Goal: Task Accomplishment & Management: Manage account settings

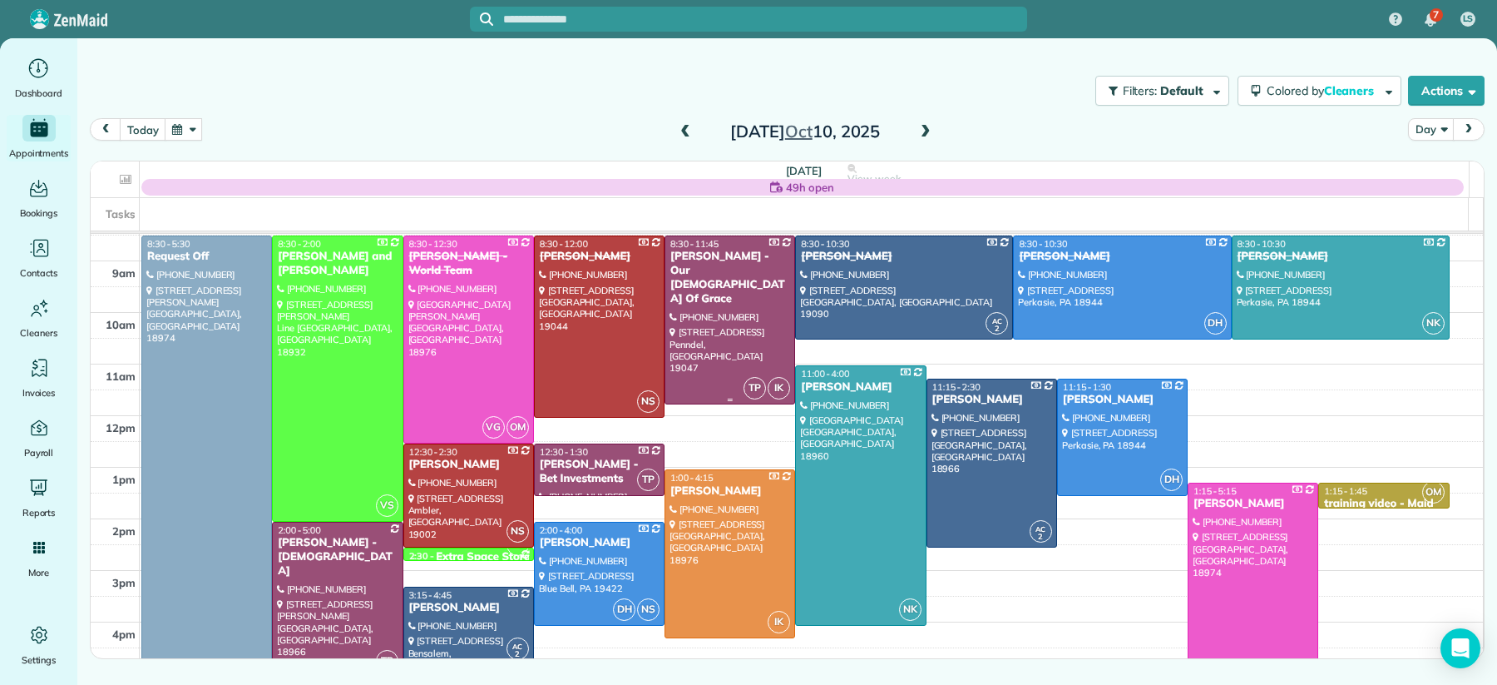
scroll to position [47, 0]
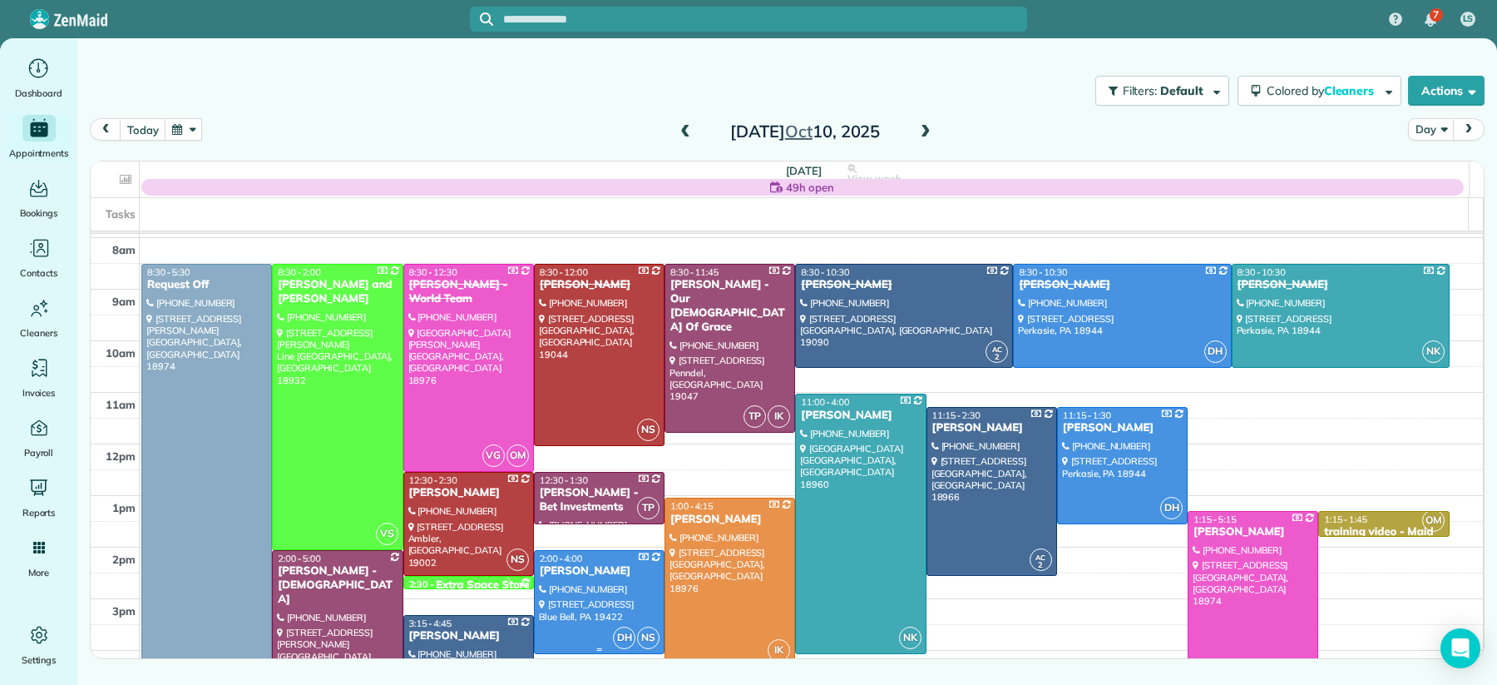
click at [569, 568] on div "[PERSON_NAME]" at bounding box center [599, 571] width 121 height 14
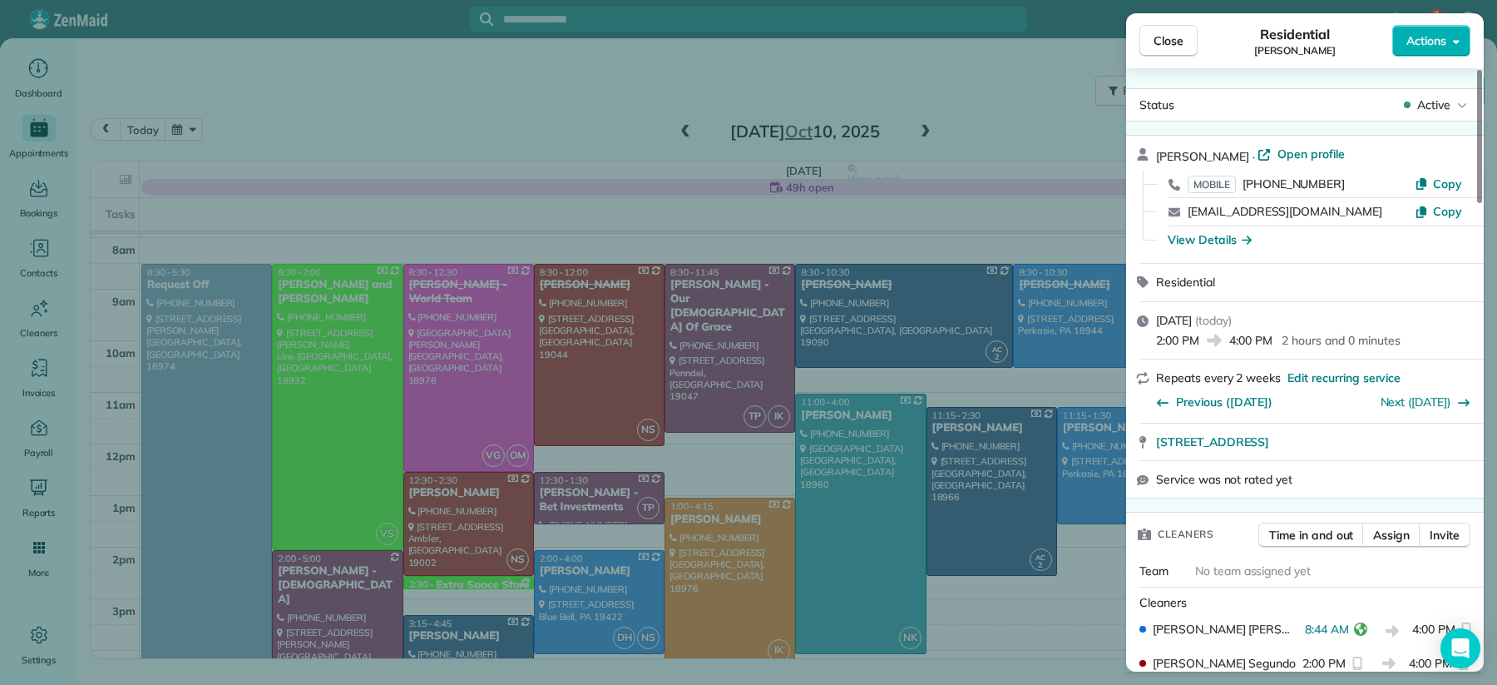
scroll to position [306, 0]
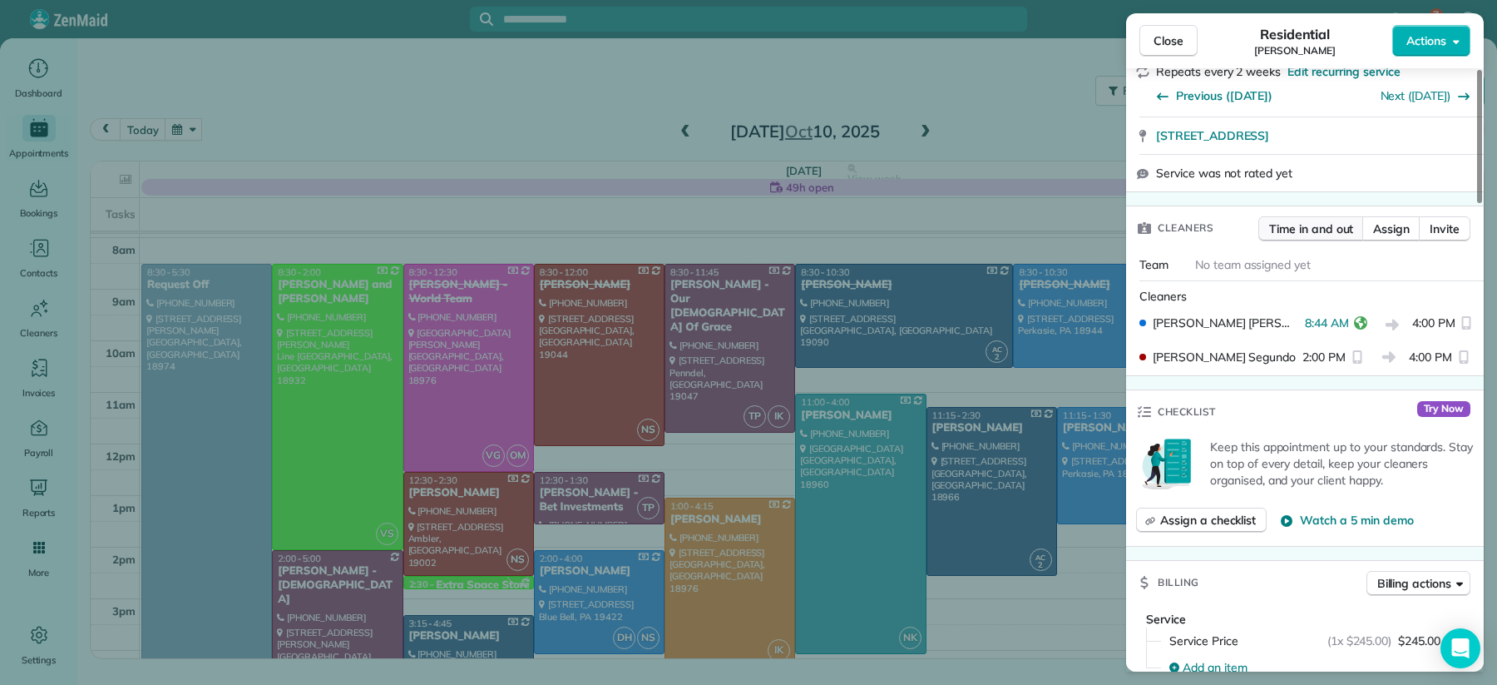
click at [1333, 231] on span "Time in and out" at bounding box center [1311, 228] width 84 height 17
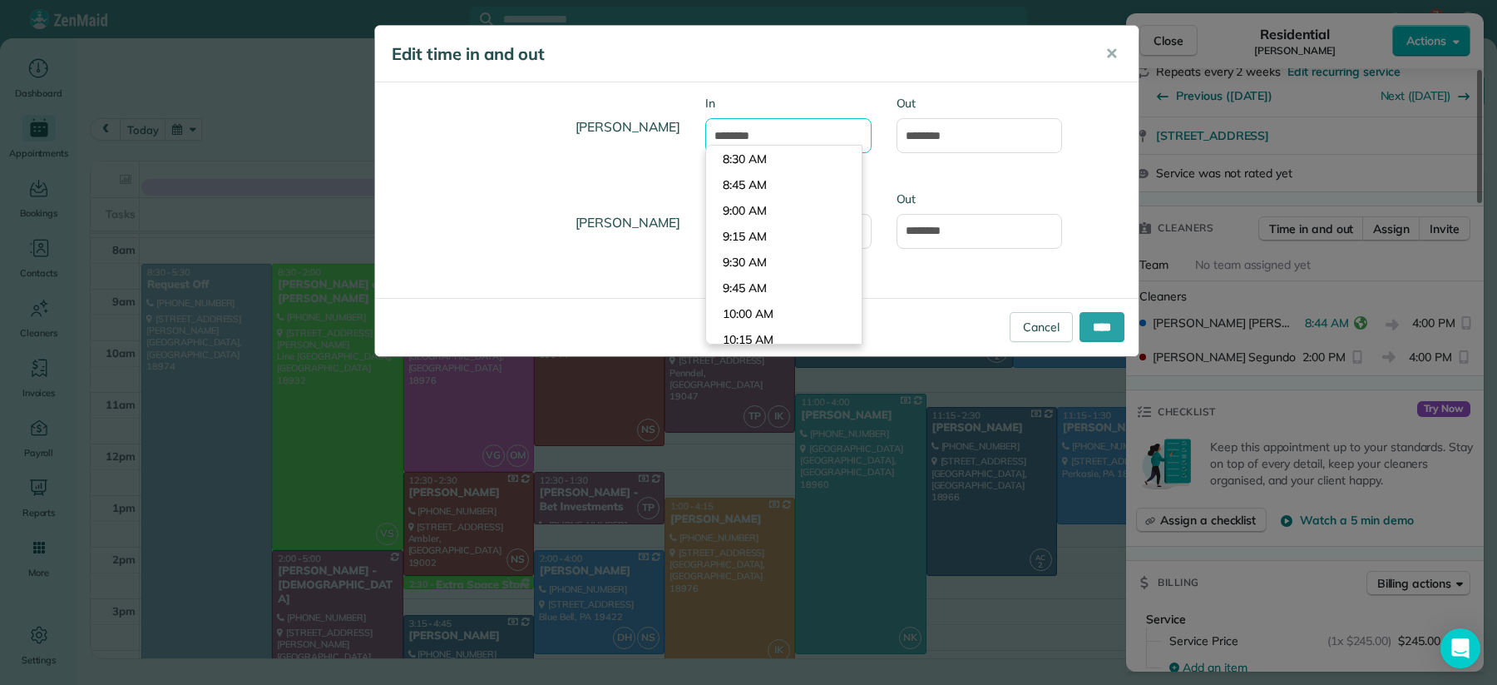
drag, startPoint x: 743, startPoint y: 136, endPoint x: 697, endPoint y: 132, distance: 45.9
click at [697, 131] on div "In ******* Type or select a time" at bounding box center [788, 143] width 191 height 96
type input "*******"
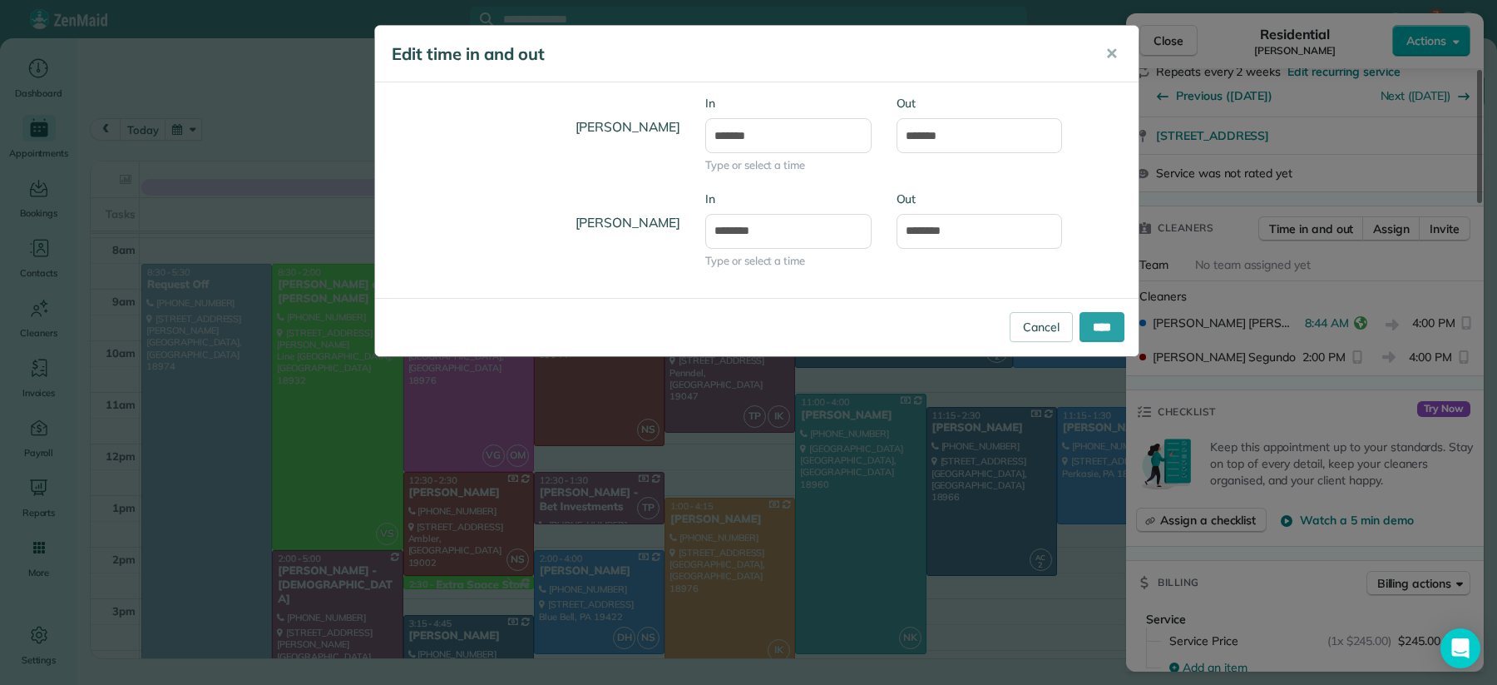
drag, startPoint x: 789, startPoint y: 299, endPoint x: 814, endPoint y: 326, distance: 36.5
click at [789, 300] on body "7 LS Dashboard Appointments Bookings Contacts Cleaners Invoices Payroll Reports…" at bounding box center [748, 342] width 1497 height 685
click at [1097, 334] on input "****" at bounding box center [1102, 327] width 45 height 30
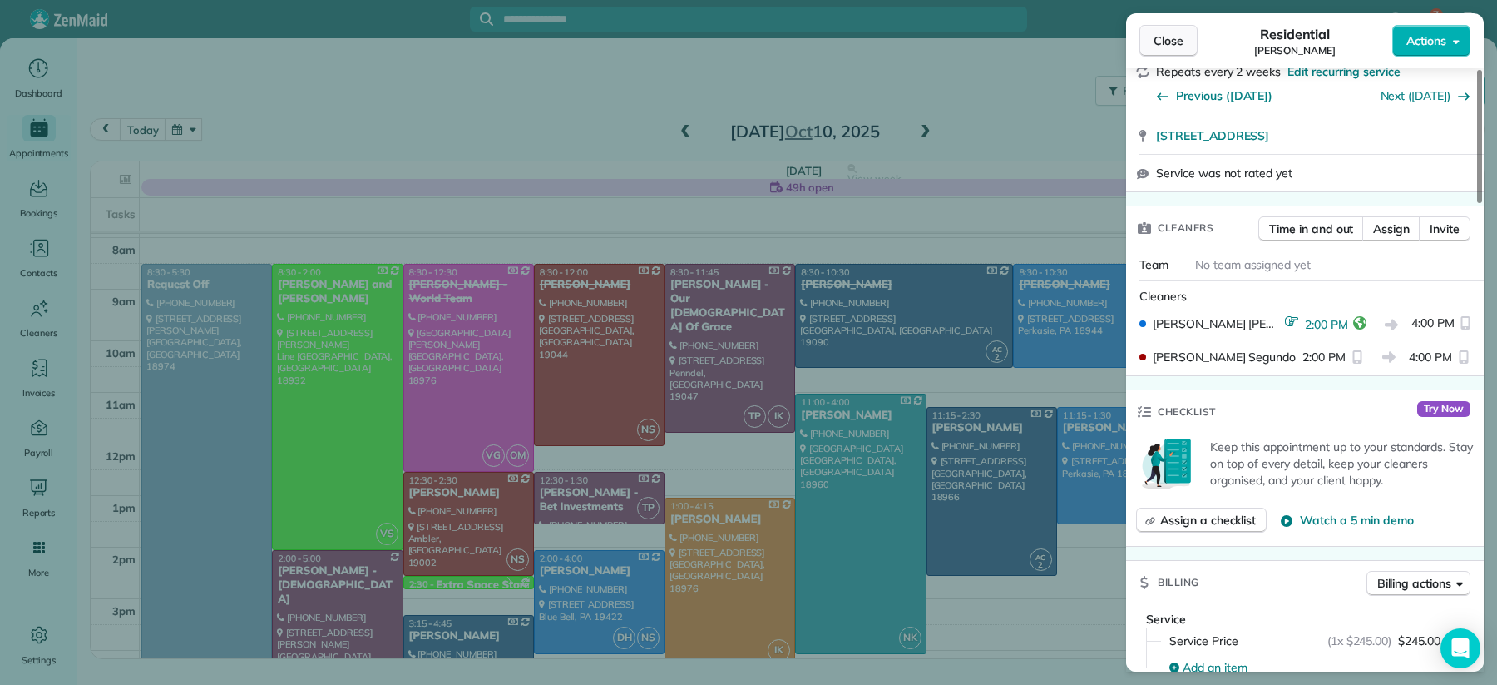
scroll to position [0, 0]
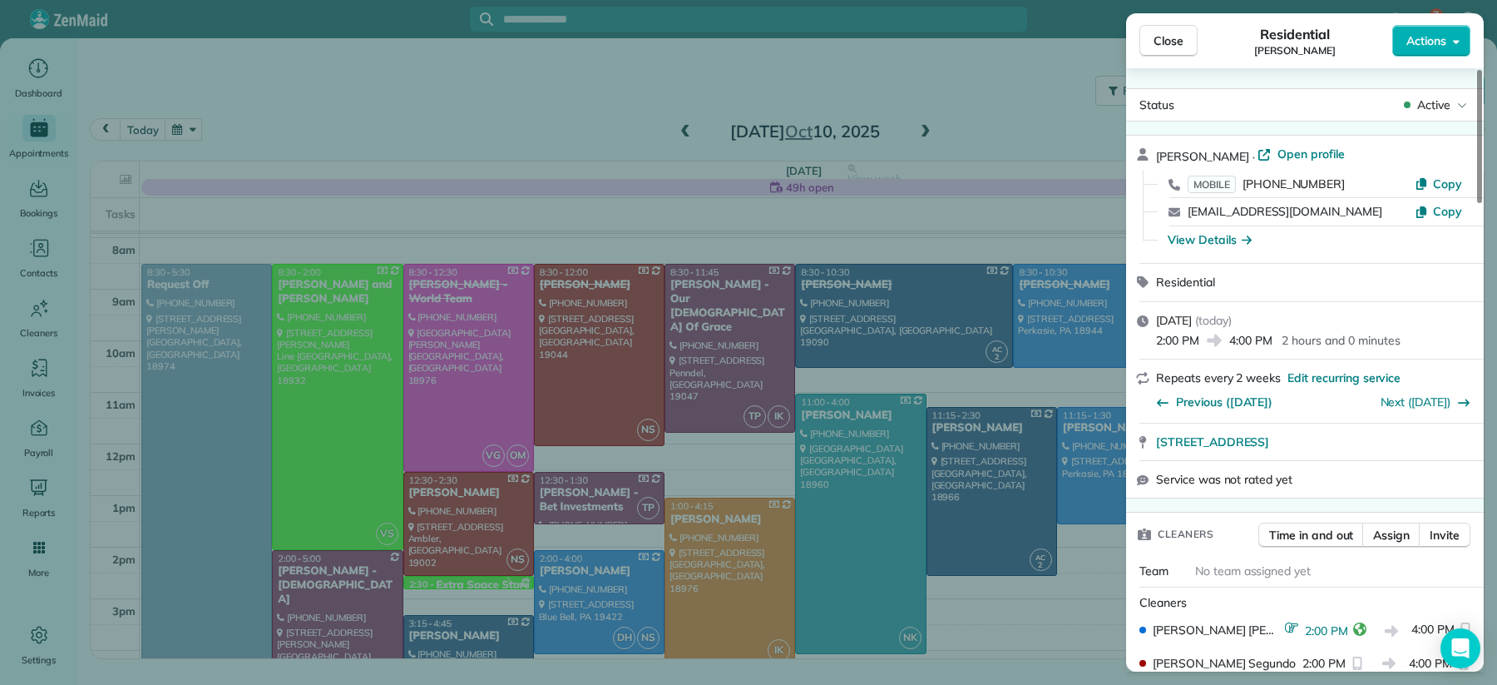
drag, startPoint x: 1167, startPoint y: 40, endPoint x: 1106, endPoint y: 397, distance: 362.0
click at [1167, 40] on span "Close" at bounding box center [1169, 40] width 30 height 17
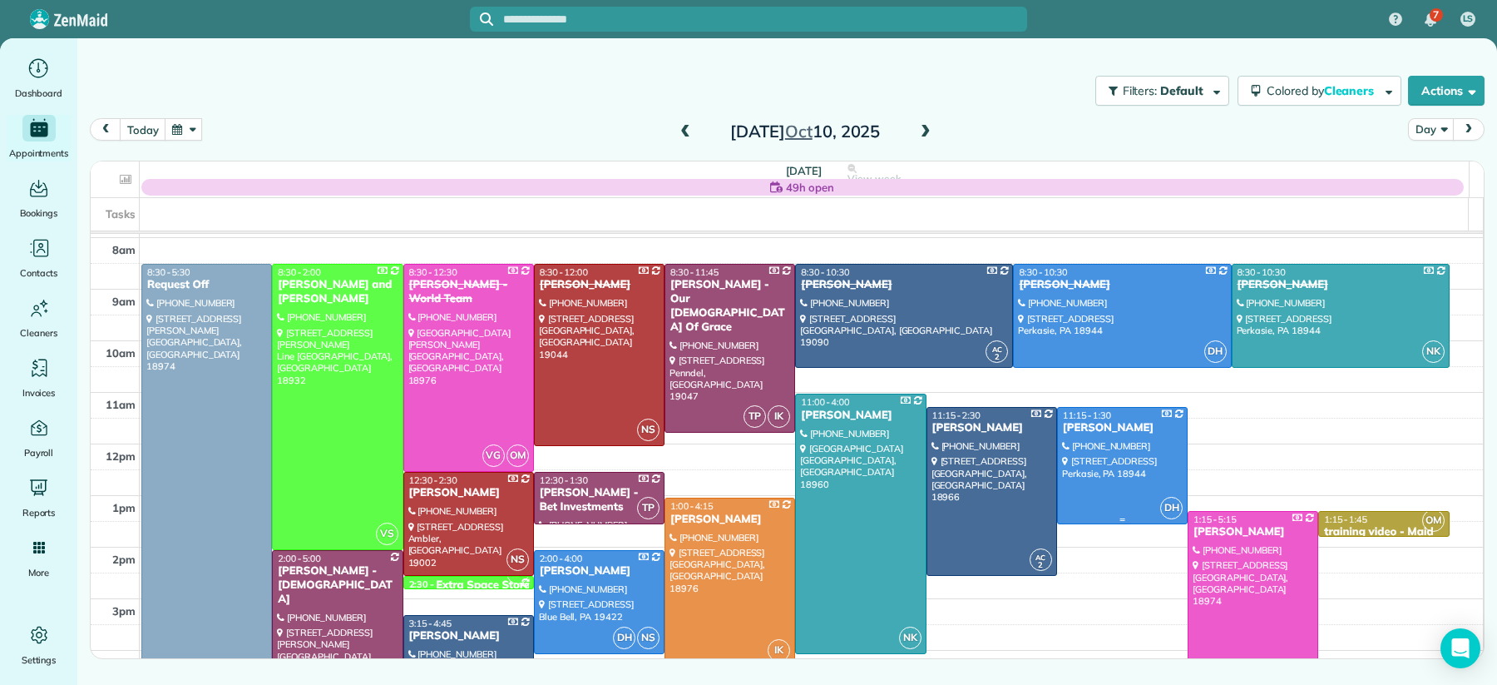
click at [1086, 427] on div "[PERSON_NAME]" at bounding box center [1122, 428] width 121 height 14
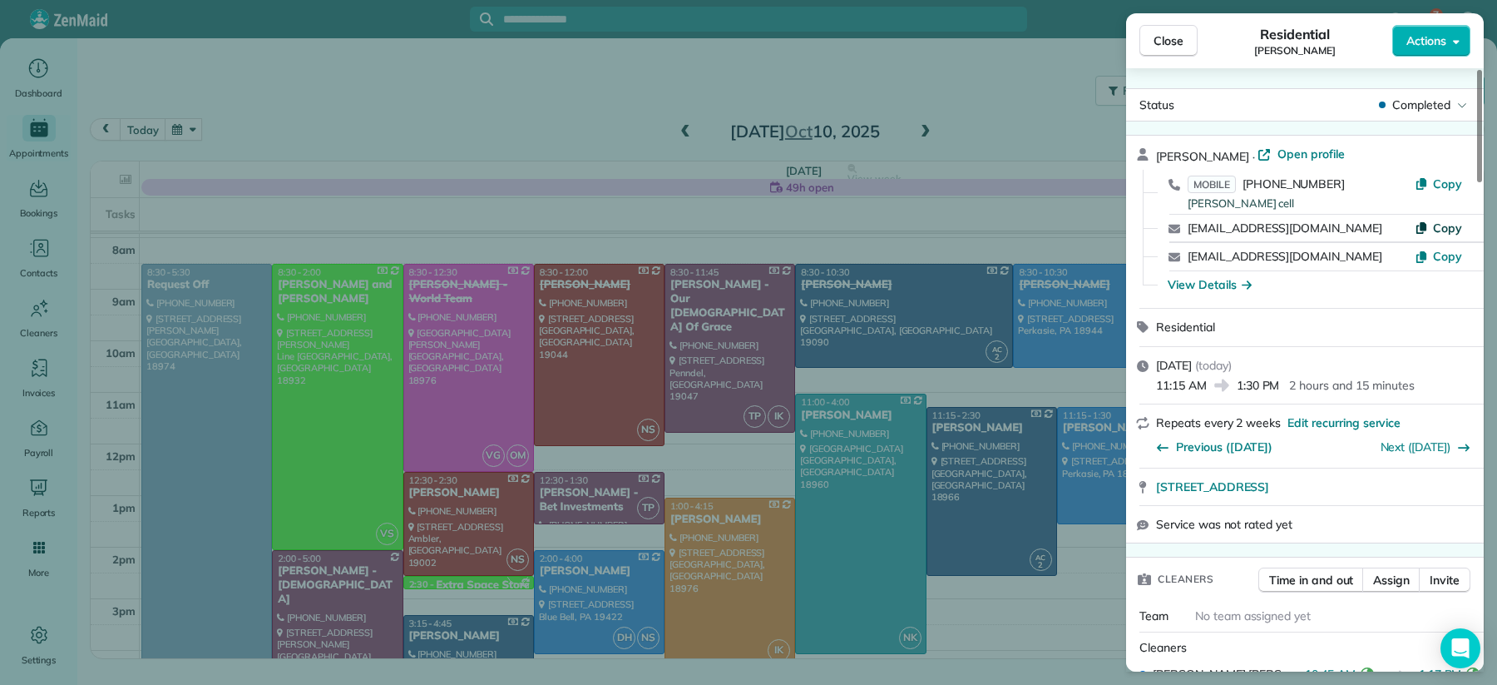
click at [1449, 230] on span "Copy" at bounding box center [1447, 227] width 29 height 15
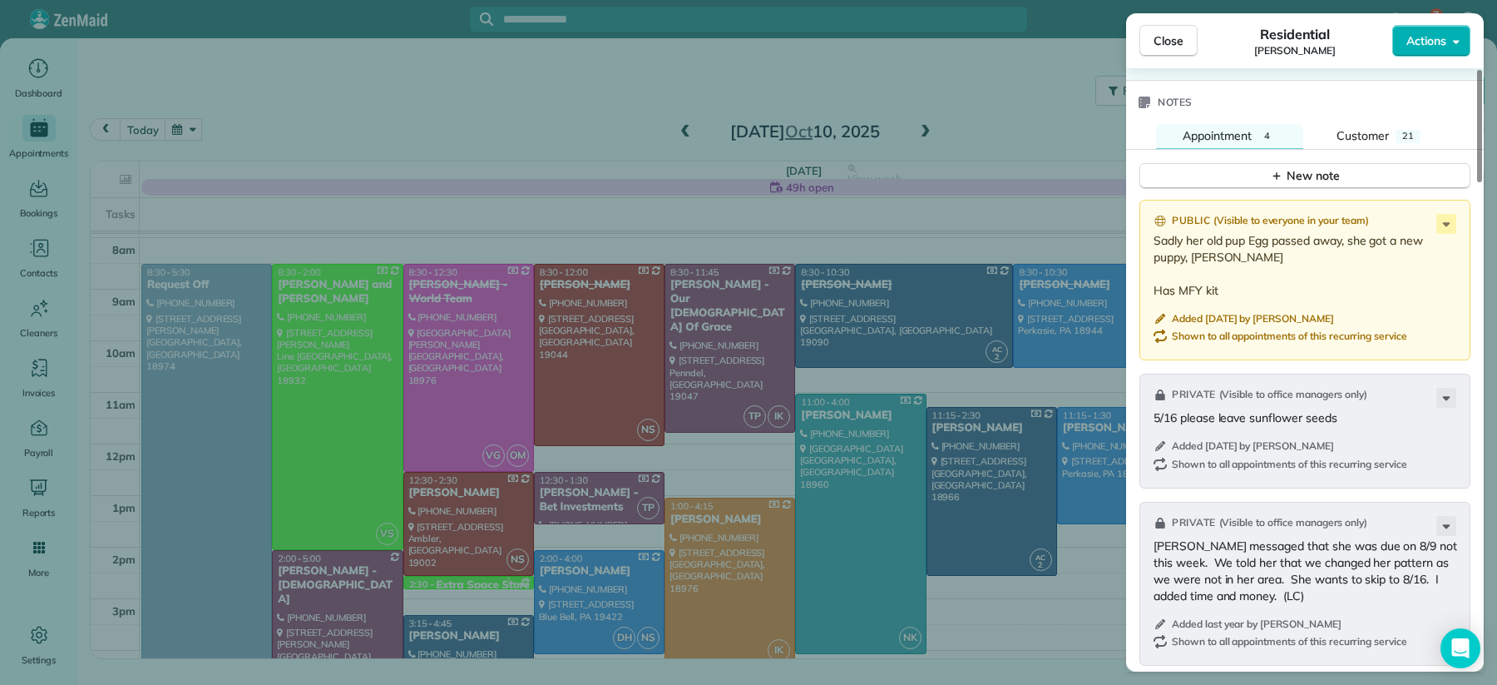
scroll to position [1834, 0]
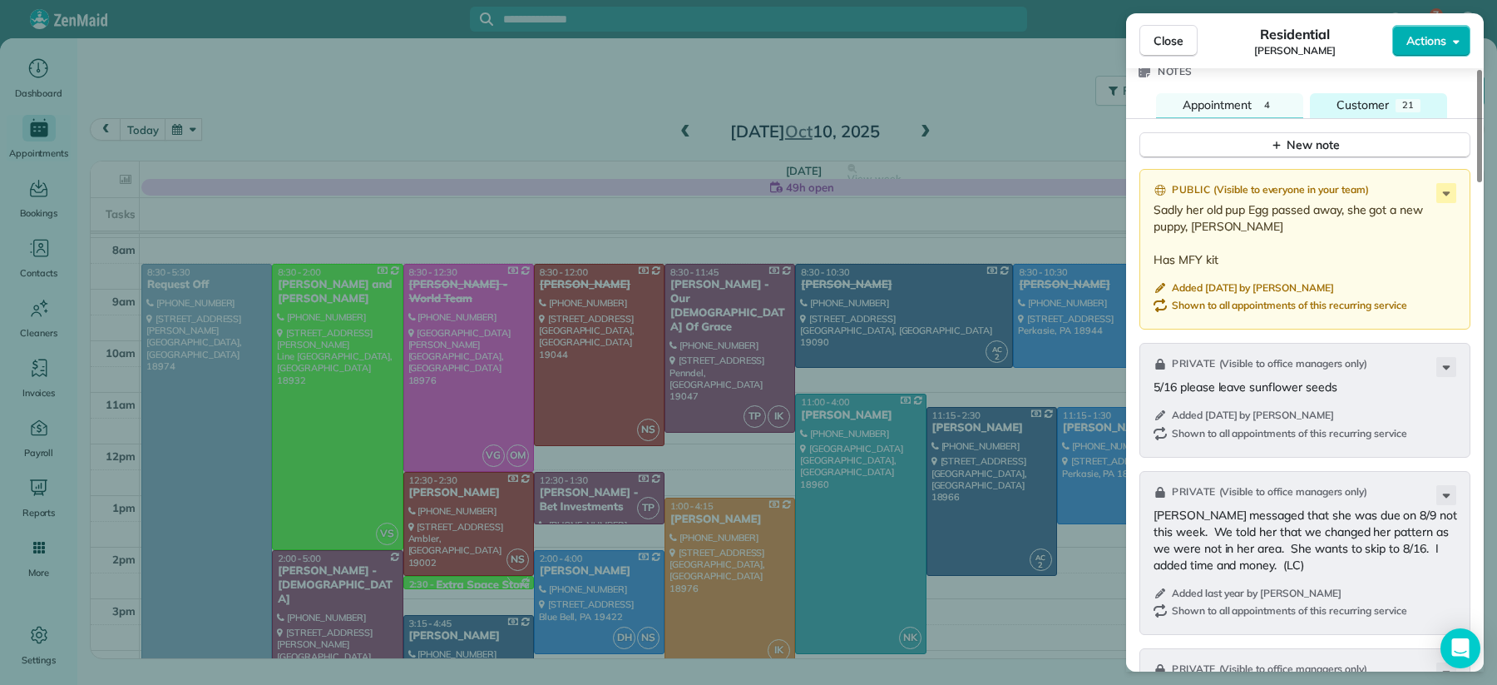
click at [1367, 112] on span "Customer" at bounding box center [1363, 104] width 52 height 15
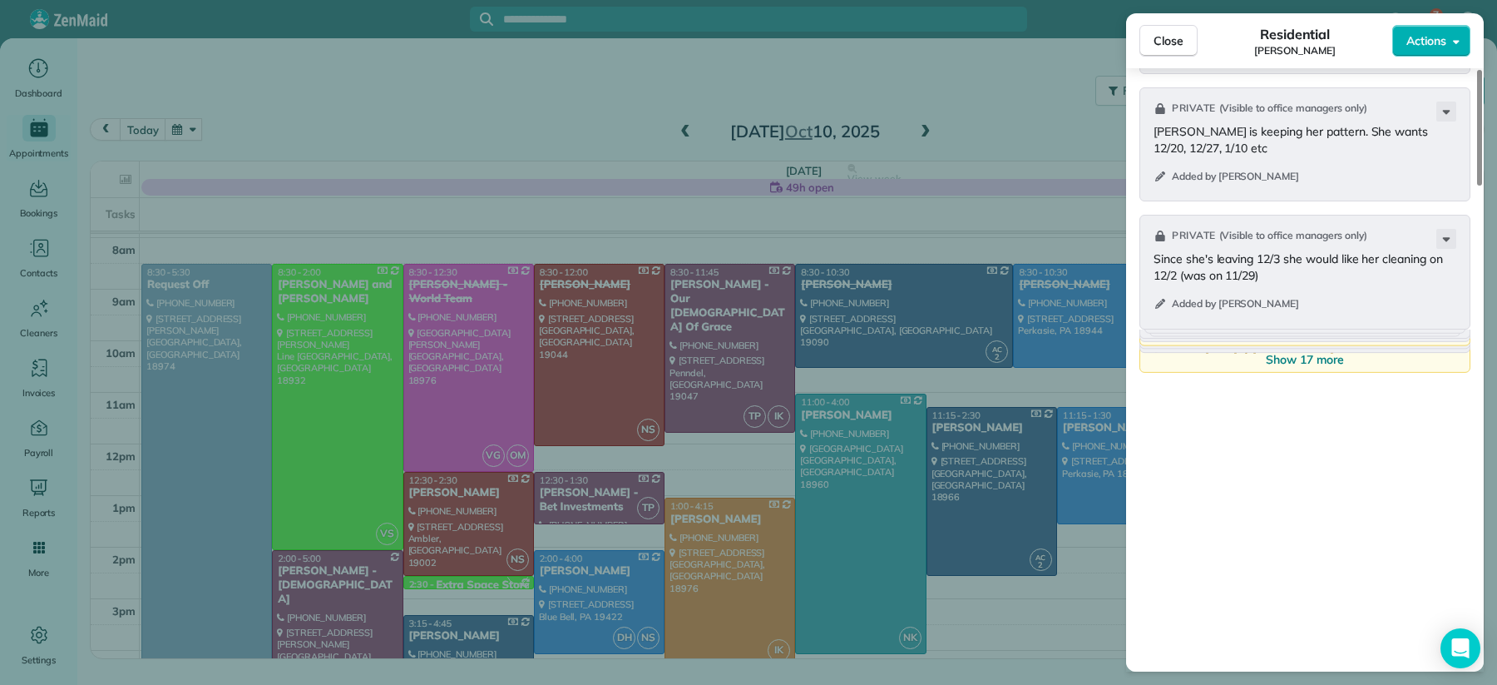
scroll to position [2308, 0]
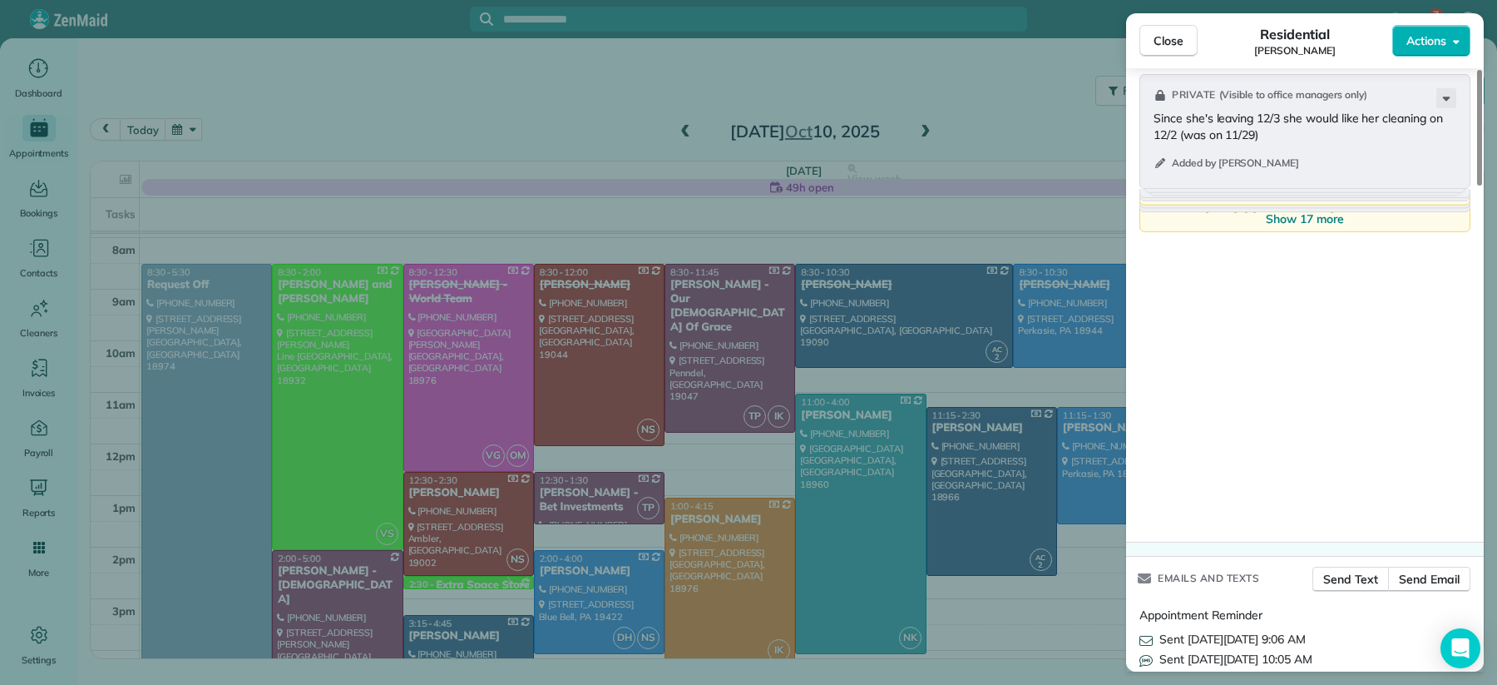
drag, startPoint x: 1281, startPoint y: 220, endPoint x: 1276, endPoint y: 230, distance: 11.2
click at [1281, 221] on span "Show 17 more" at bounding box center [1305, 218] width 78 height 17
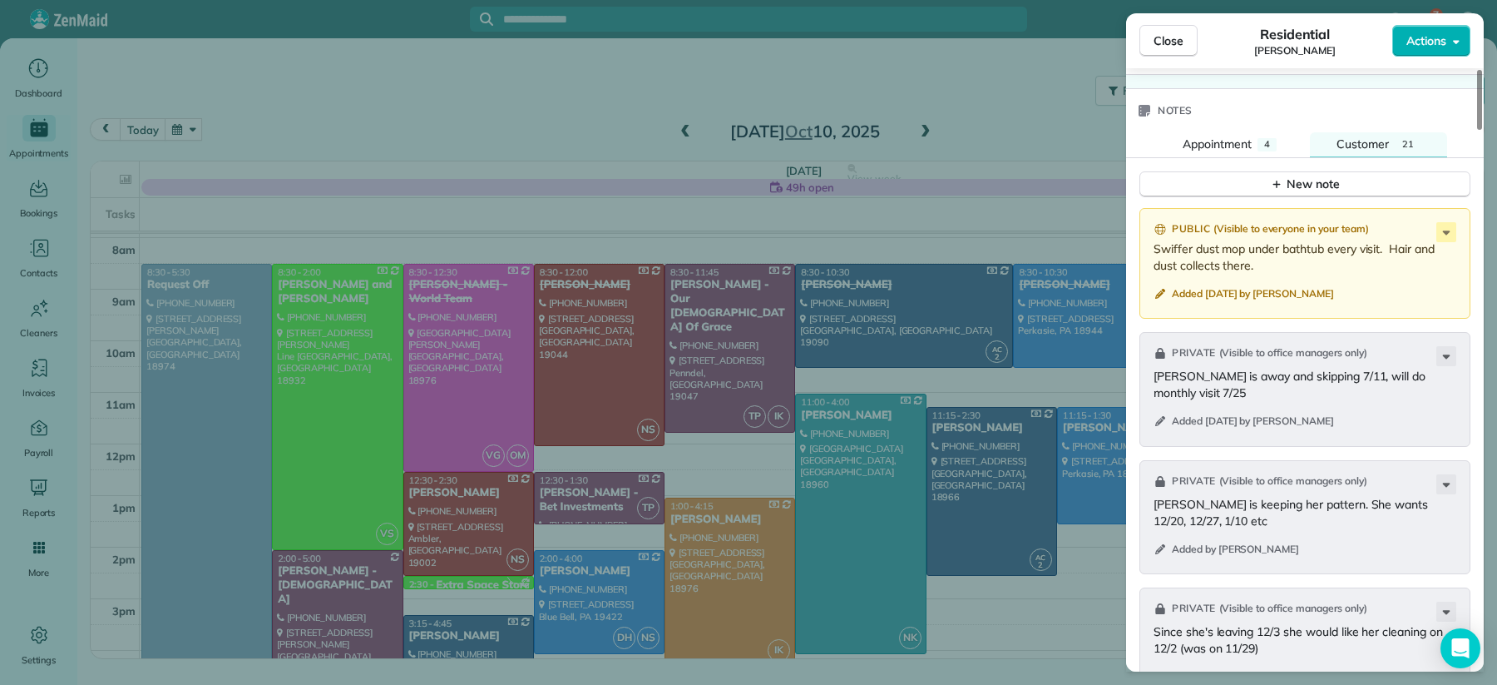
scroll to position [1866, 0]
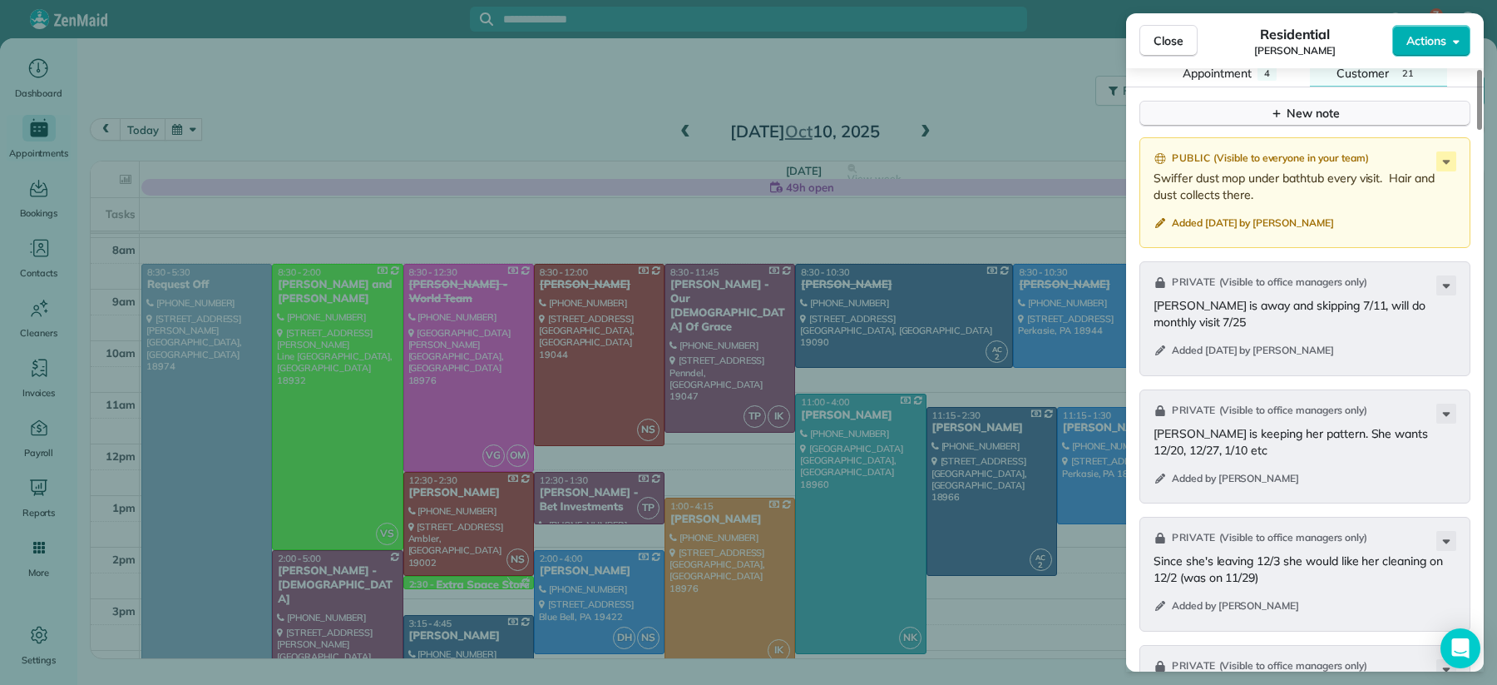
click at [1278, 119] on icon "button" at bounding box center [1276, 112] width 13 height 13
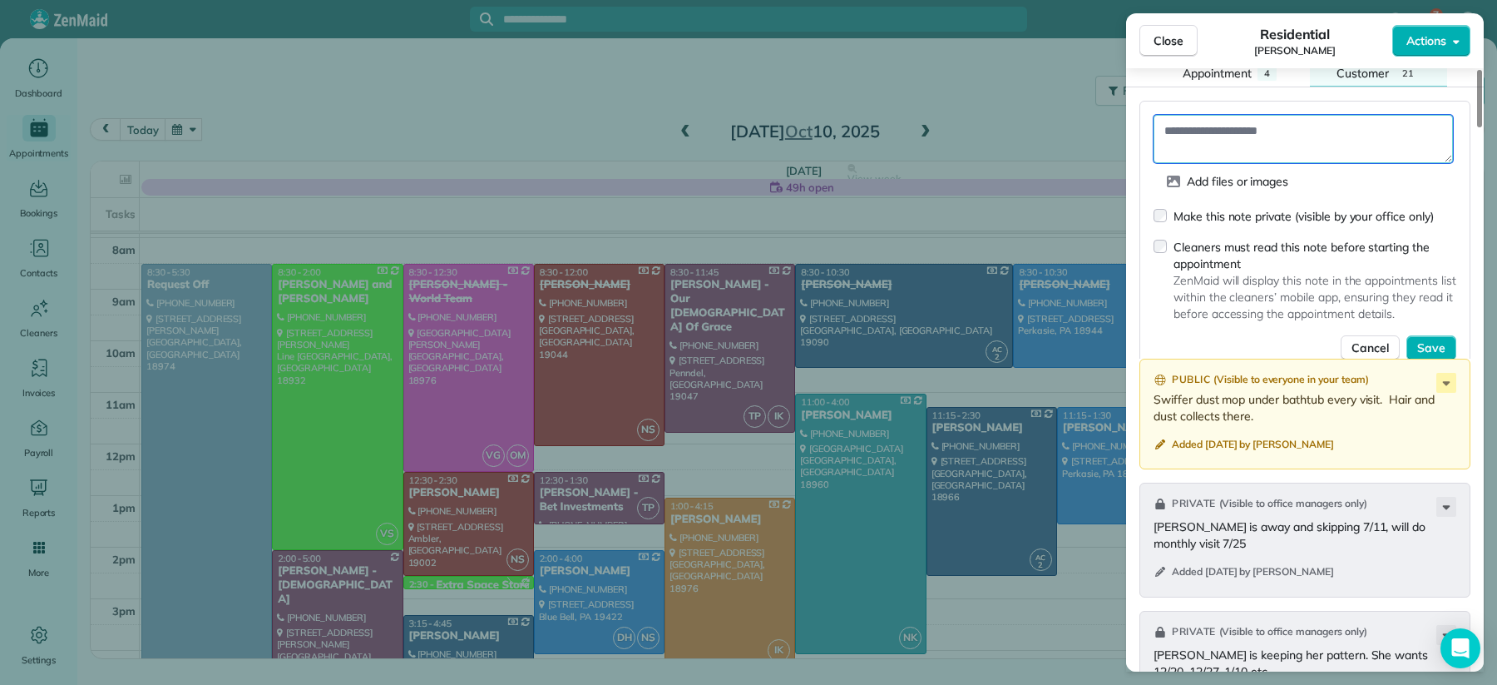
click at [1274, 140] on textarea at bounding box center [1303, 139] width 299 height 48
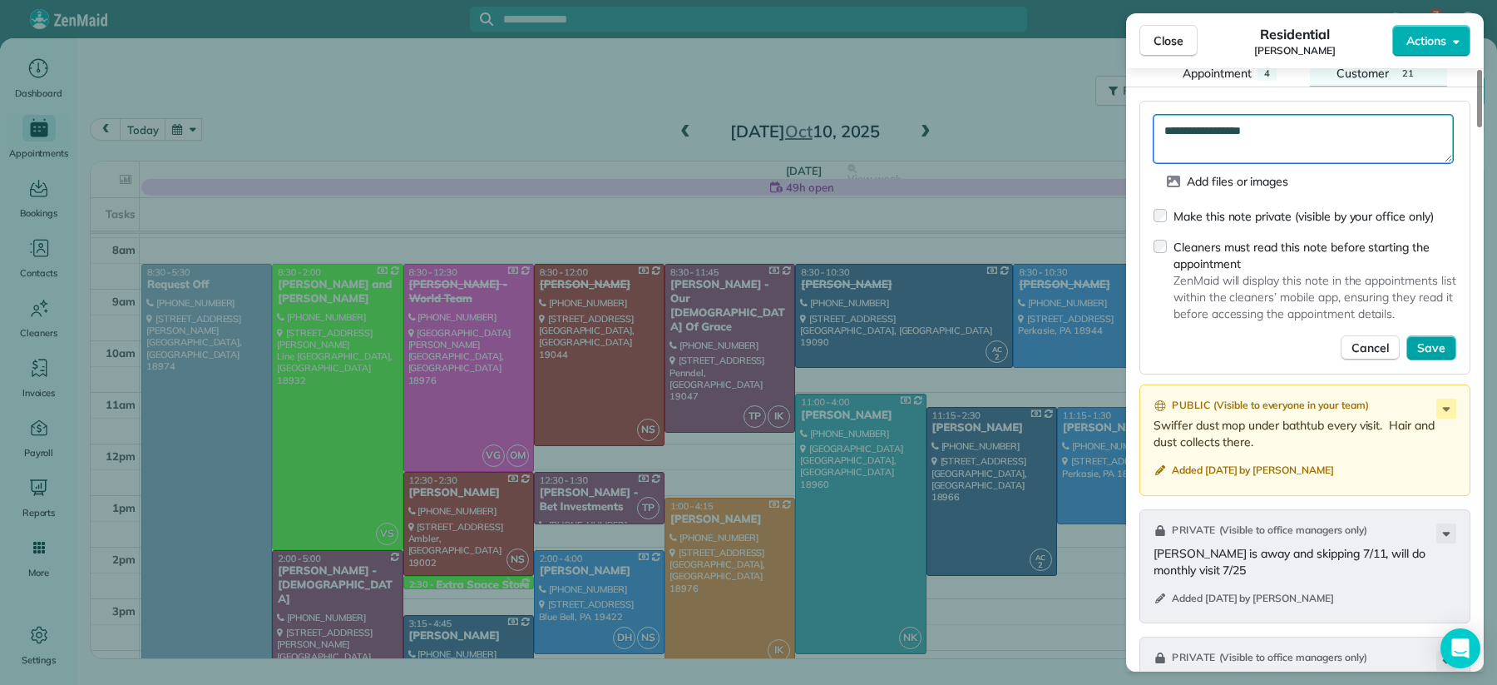
type textarea "**********"
click at [1424, 356] on span "Save" at bounding box center [1431, 347] width 28 height 17
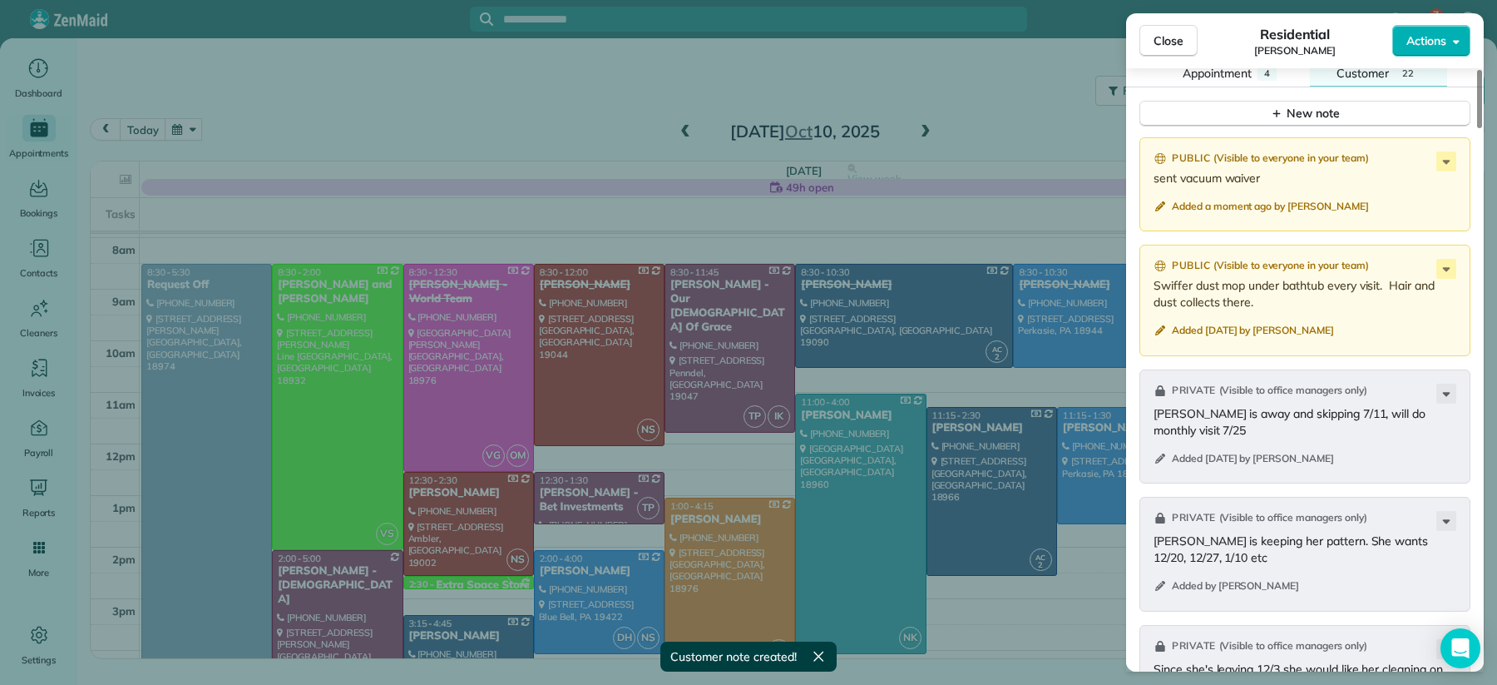
drag, startPoint x: 1169, startPoint y: 37, endPoint x: 1166, endPoint y: 72, distance: 35.0
click at [1169, 37] on span "Close" at bounding box center [1169, 40] width 30 height 17
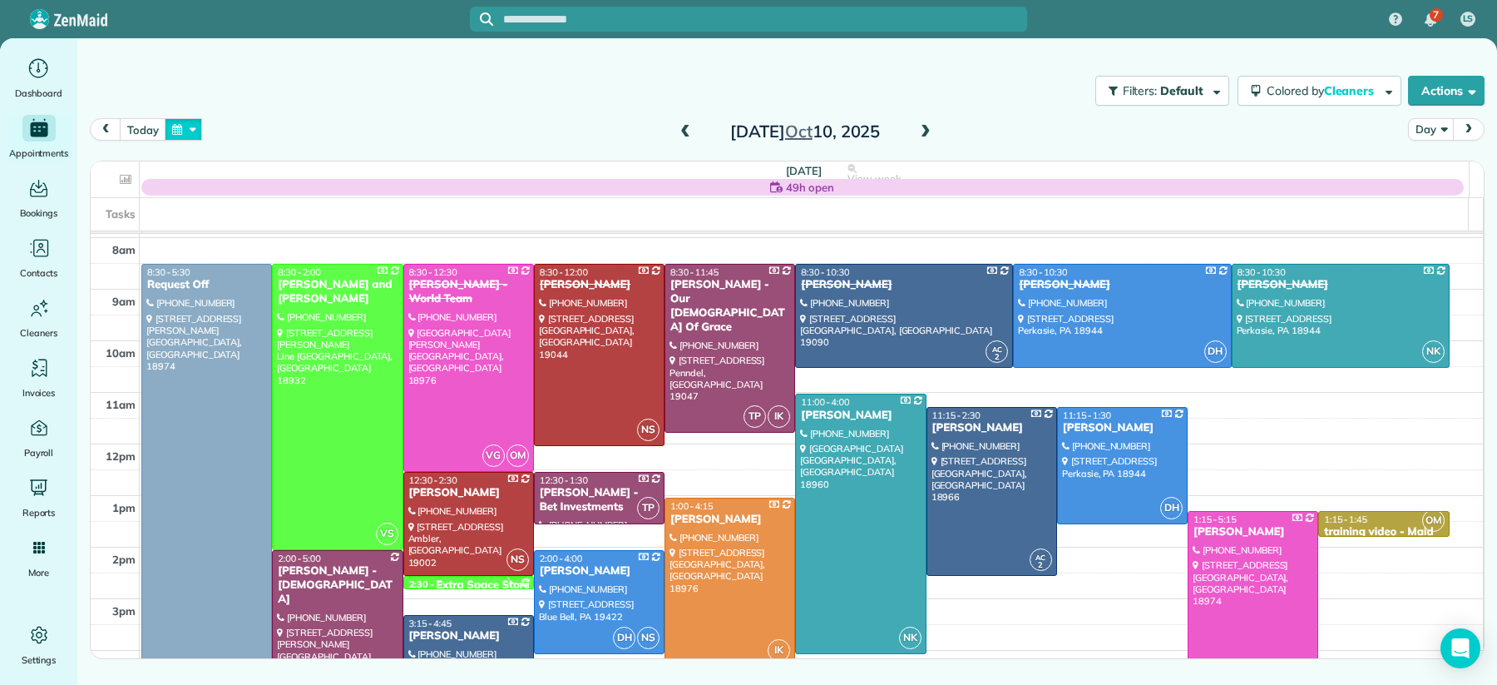
click at [189, 128] on button "button" at bounding box center [184, 129] width 38 height 22
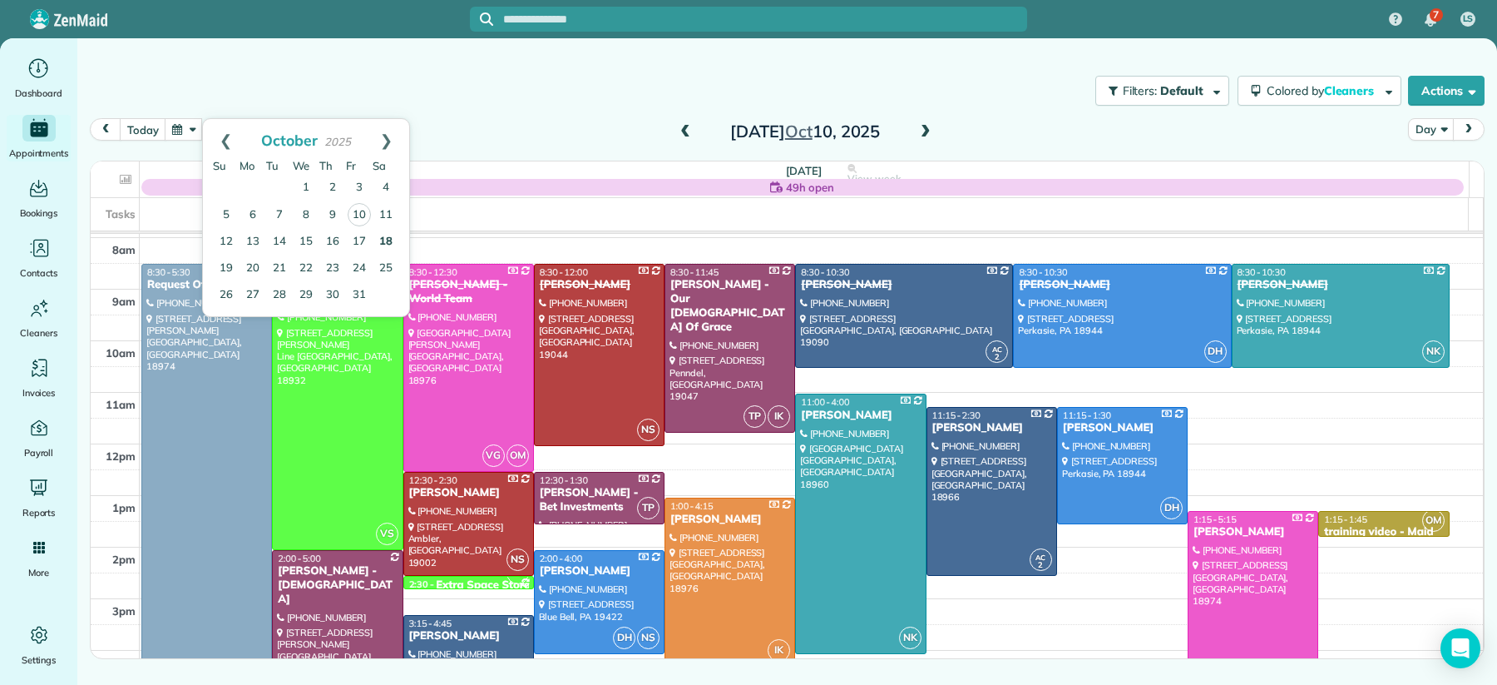
click at [392, 240] on link "18" at bounding box center [386, 242] width 27 height 27
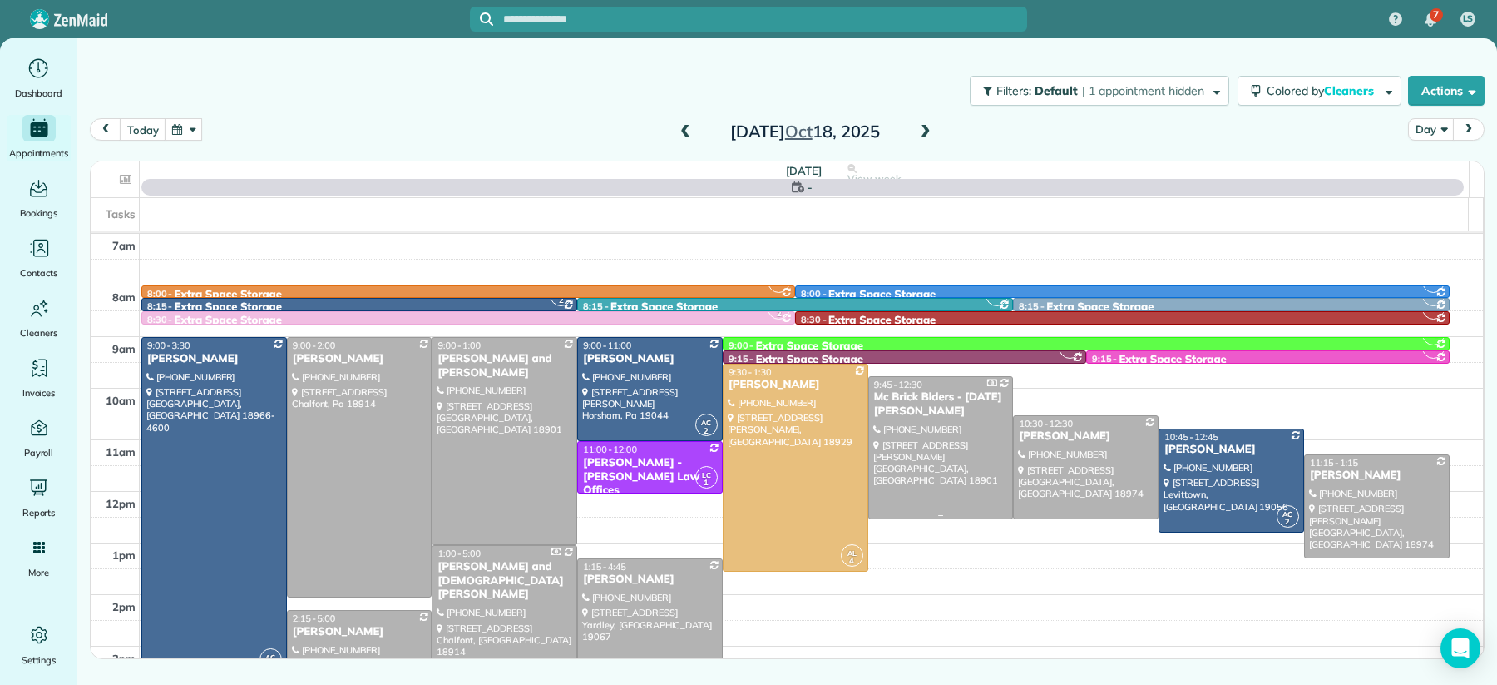
click at [919, 398] on div "Mc Brick Blders - [DATE][PERSON_NAME]" at bounding box center [941, 404] width 136 height 28
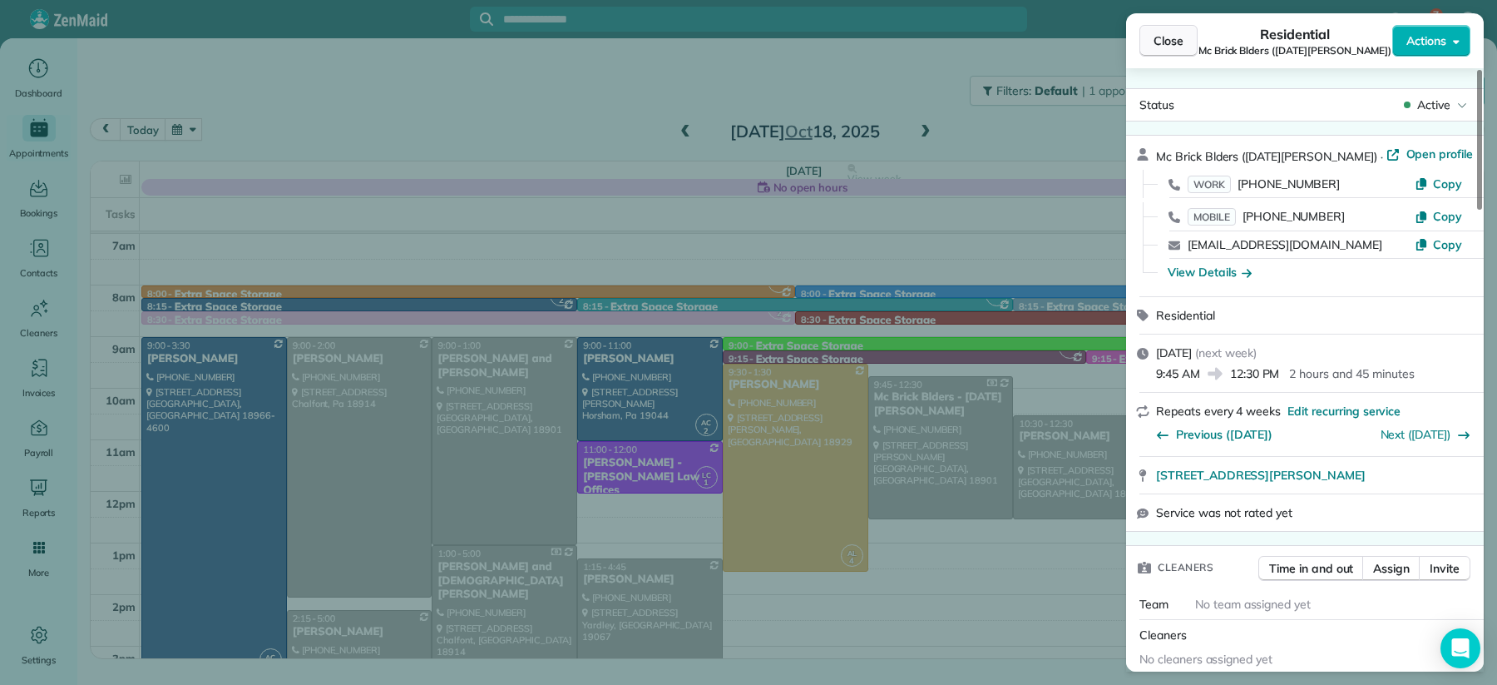
click at [1179, 40] on span "Close" at bounding box center [1169, 40] width 30 height 17
